Goal: Communication & Community: Share content

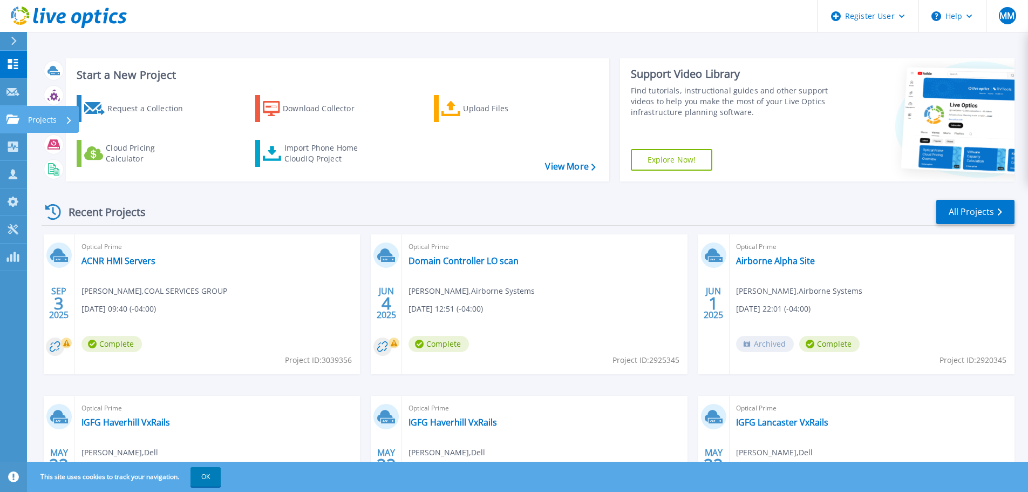
click at [40, 121] on p "Projects" at bounding box center [42, 120] width 29 height 28
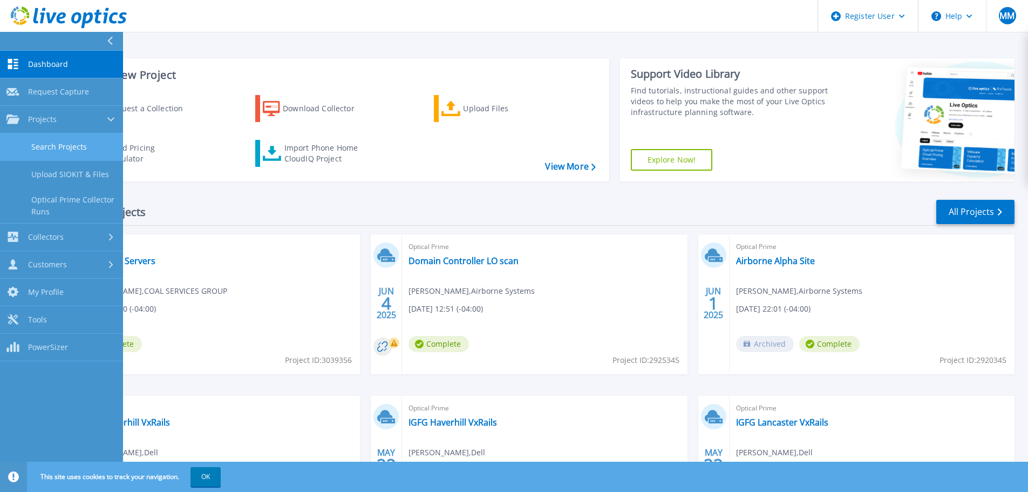
click at [45, 144] on link "Search Projects" at bounding box center [61, 147] width 123 height 28
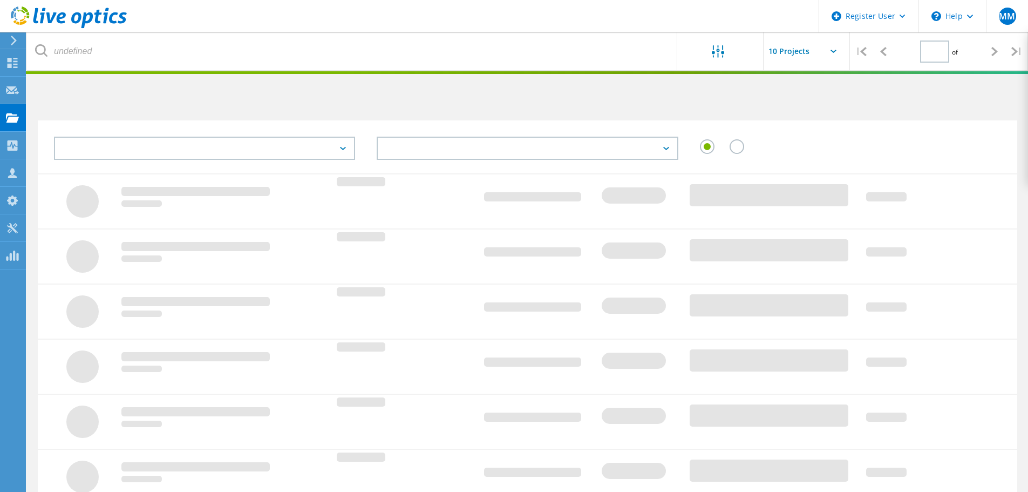
type input "1"
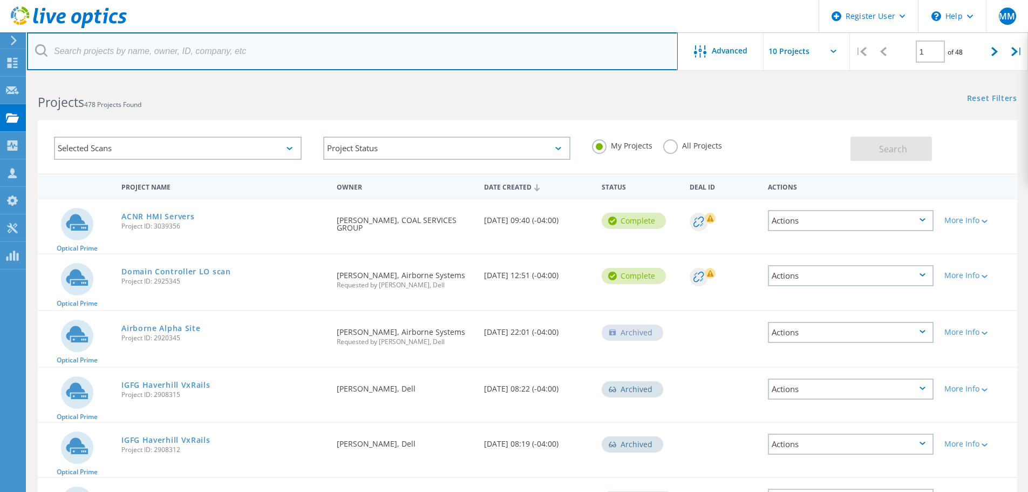
click at [152, 56] on input "text" at bounding box center [352, 51] width 651 height 38
paste input "akaluger@acnrinc.com"
type input "akaluger@acnrinc.com"
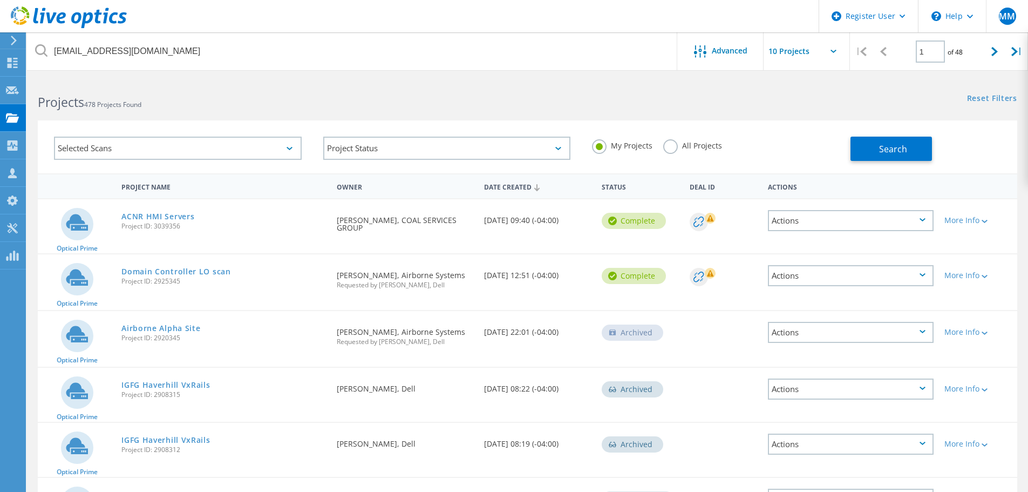
click at [672, 147] on label "All Projects" at bounding box center [692, 144] width 59 height 10
click at [0, 0] on input "All Projects" at bounding box center [0, 0] width 0 height 0
click at [887, 151] on span "Search" at bounding box center [893, 149] width 28 height 12
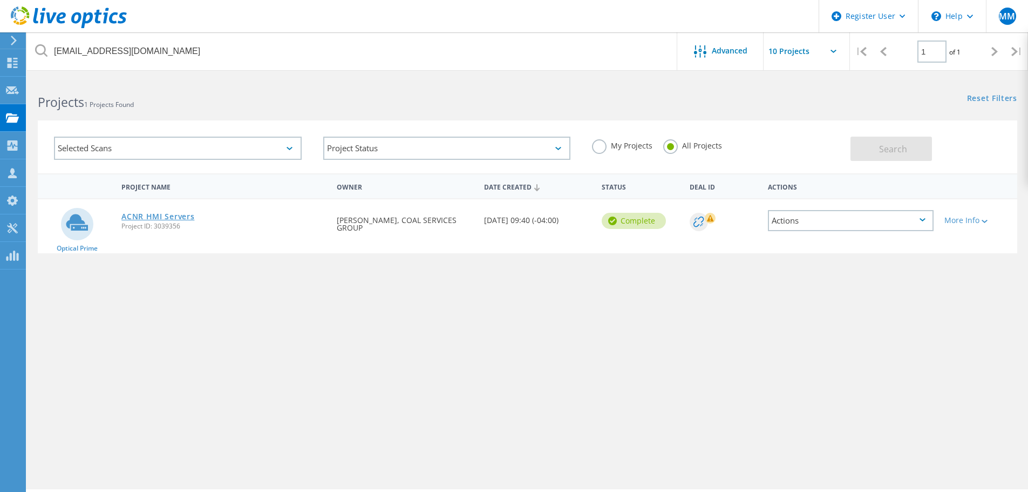
click at [175, 213] on link "ACNR HMI Servers" at bounding box center [157, 217] width 73 height 8
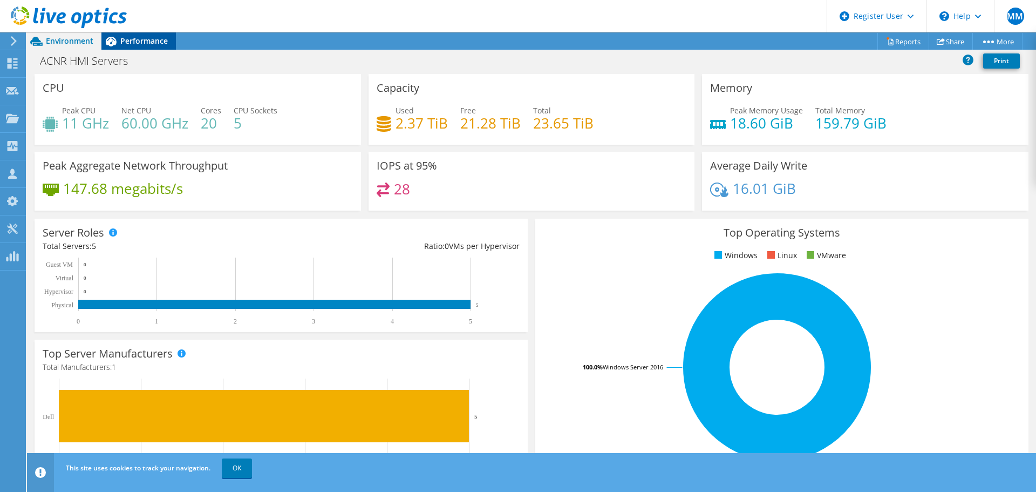
click at [159, 42] on span "Performance" at bounding box center [143, 41] width 47 height 10
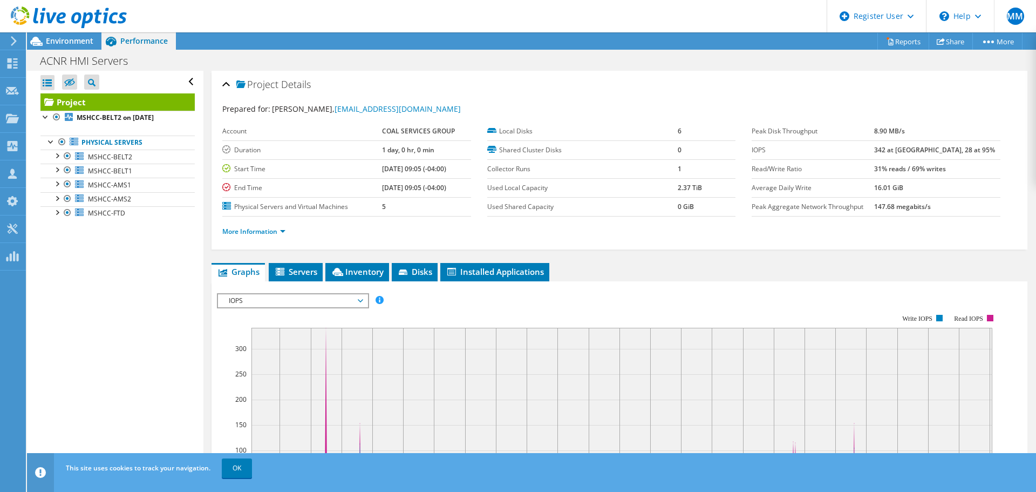
click at [64, 32] on div at bounding box center [63, 18] width 127 height 36
click at [65, 38] on span "Environment" at bounding box center [69, 41] width 47 height 10
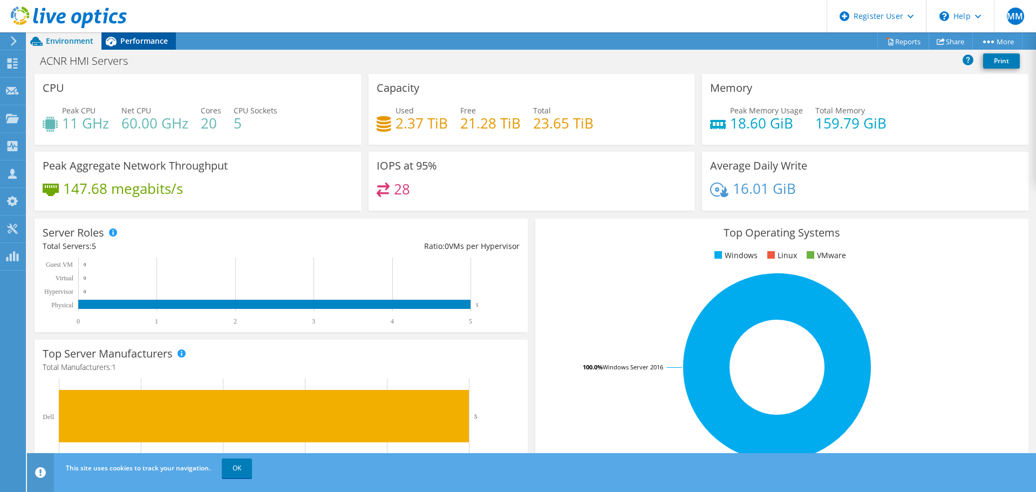
click at [150, 40] on span "Performance" at bounding box center [143, 41] width 47 height 10
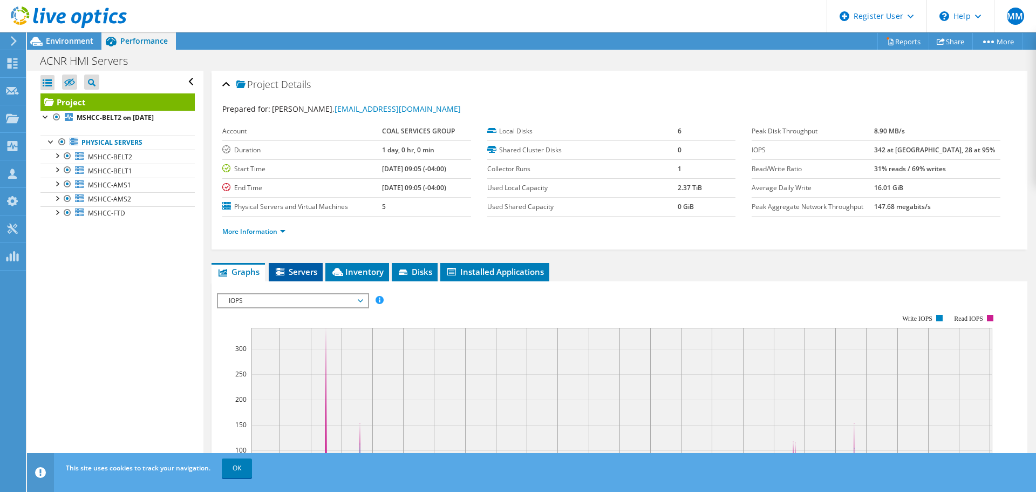
click at [308, 268] on span "Servers" at bounding box center [295, 271] width 43 height 11
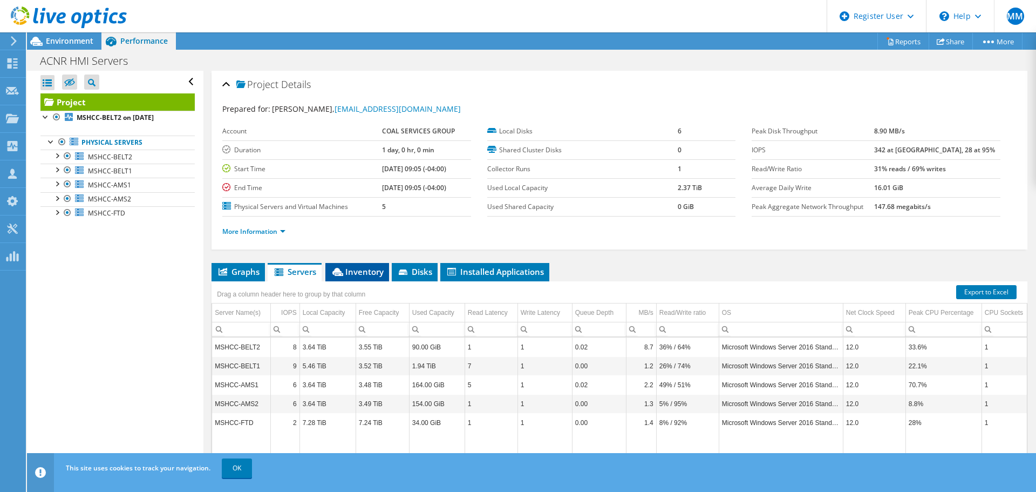
click at [362, 275] on span "Inventory" at bounding box center [357, 271] width 53 height 11
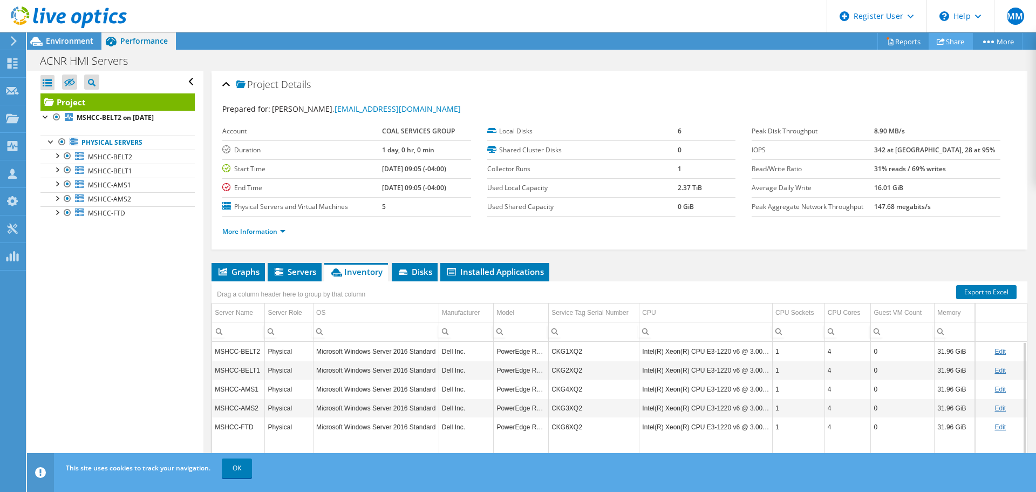
click at [947, 43] on link "Share" at bounding box center [951, 41] width 44 height 17
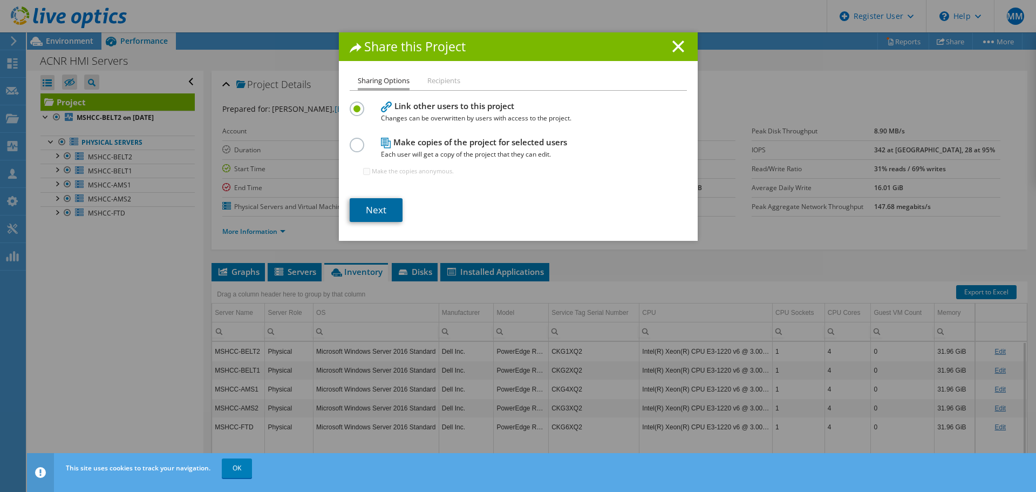
click at [377, 208] on link "Next" at bounding box center [376, 210] width 53 height 24
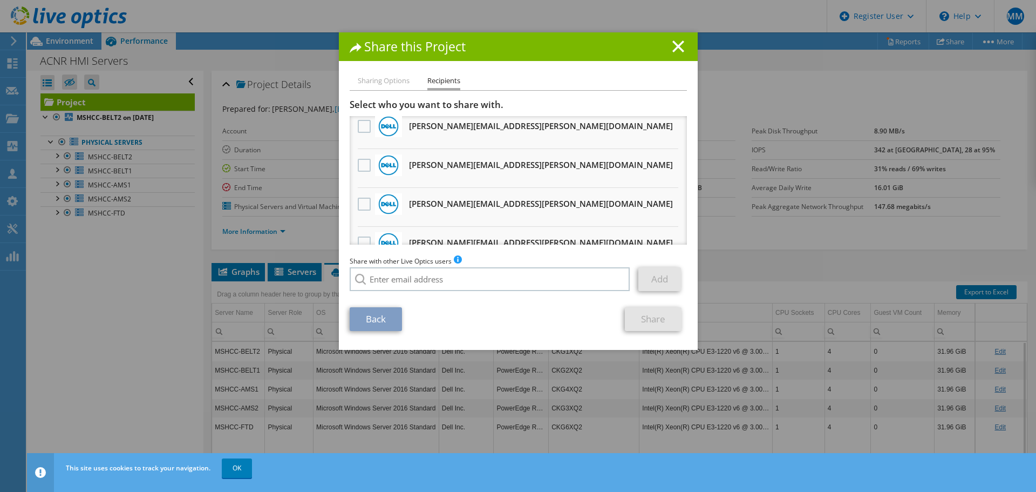
scroll to position [647, 0]
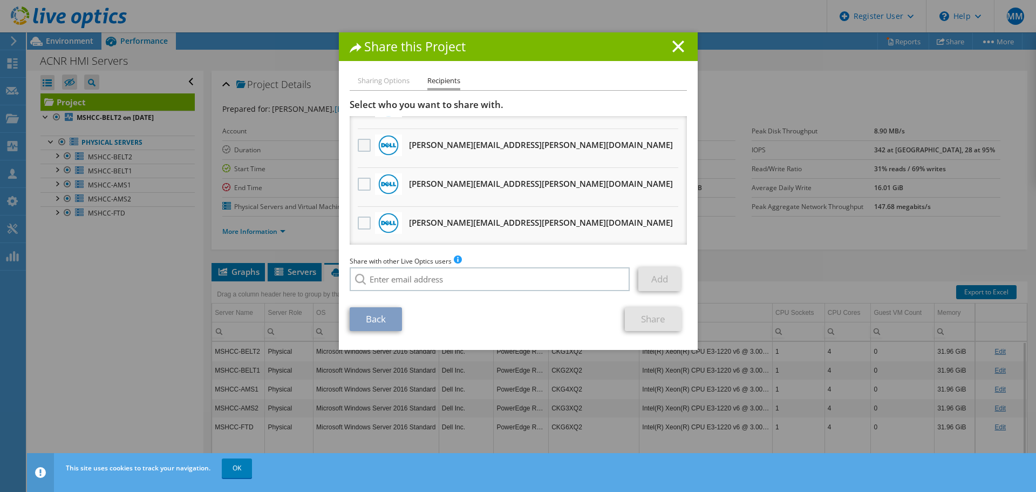
click at [358, 144] on label at bounding box center [366, 145] width 16 height 13
click at [0, 0] on input "checkbox" at bounding box center [0, 0] width 0 height 0
click at [656, 319] on link "Share" at bounding box center [653, 319] width 57 height 24
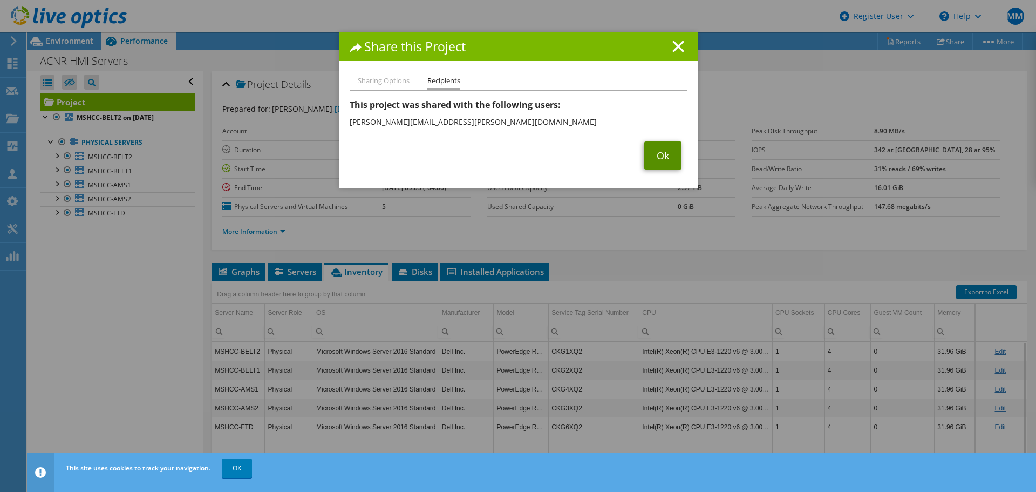
click at [660, 157] on link "Ok" at bounding box center [662, 155] width 37 height 28
